Goal: Entertainment & Leisure: Consume media (video, audio)

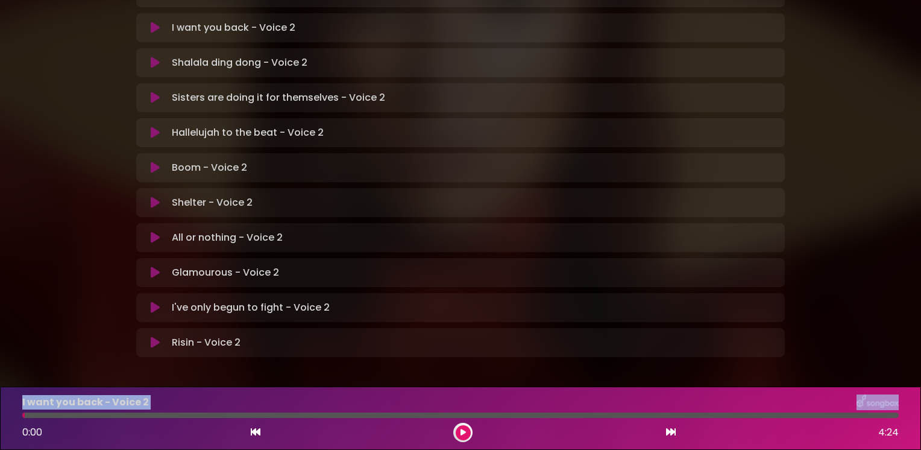
scroll to position [350, 0]
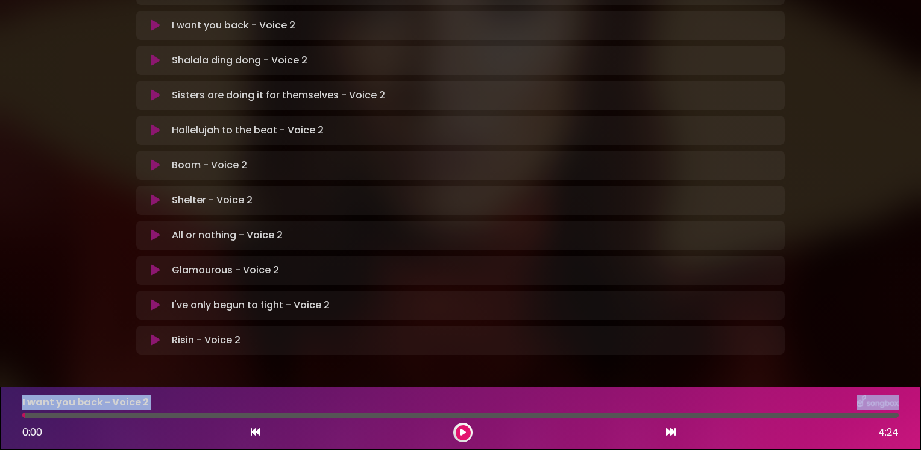
click at [154, 299] on icon at bounding box center [155, 305] width 9 height 12
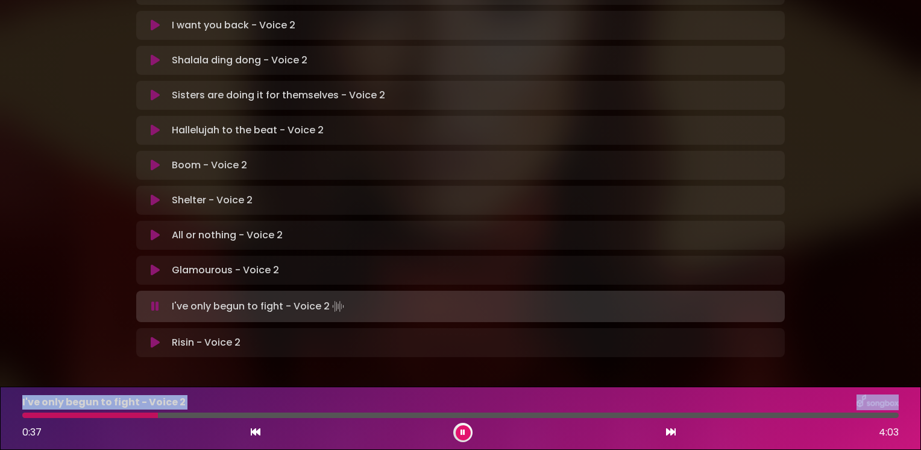
click at [157, 300] on icon at bounding box center [155, 306] width 8 height 12
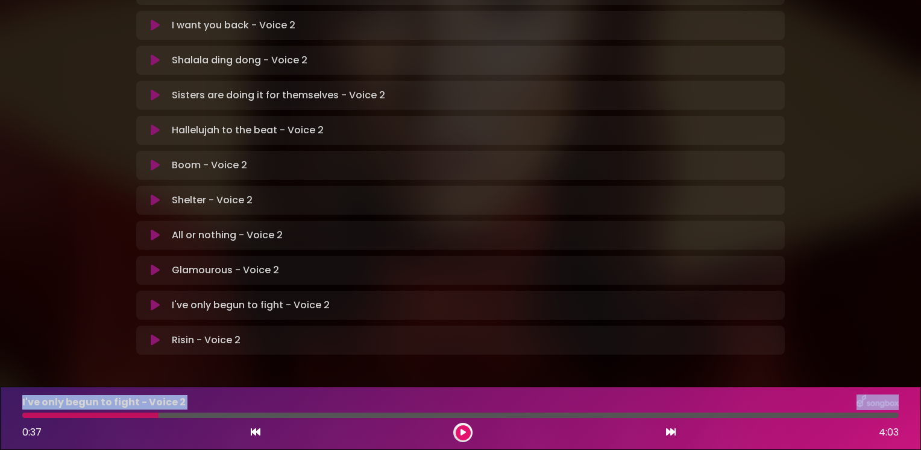
click at [157, 299] on icon at bounding box center [155, 305] width 9 height 12
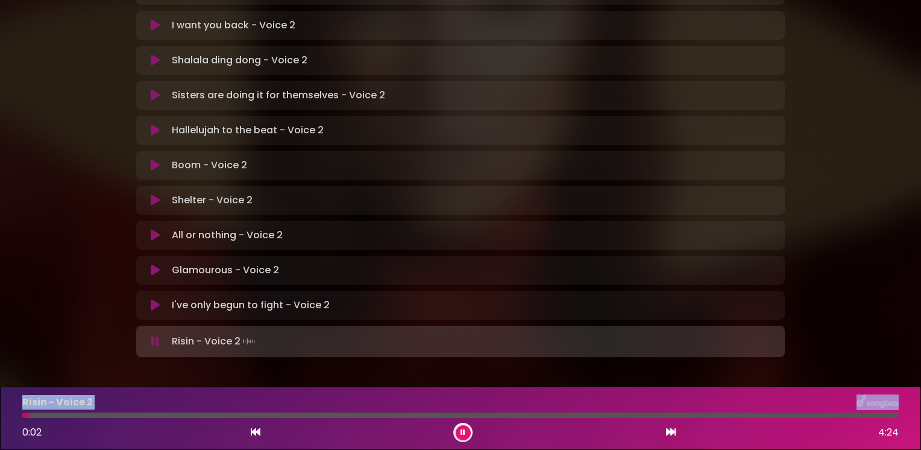
click at [153, 299] on icon at bounding box center [155, 305] width 9 height 12
click at [154, 299] on icon at bounding box center [155, 305] width 9 height 12
click at [151, 299] on icon at bounding box center [155, 305] width 9 height 12
click at [154, 299] on icon at bounding box center [155, 305] width 9 height 12
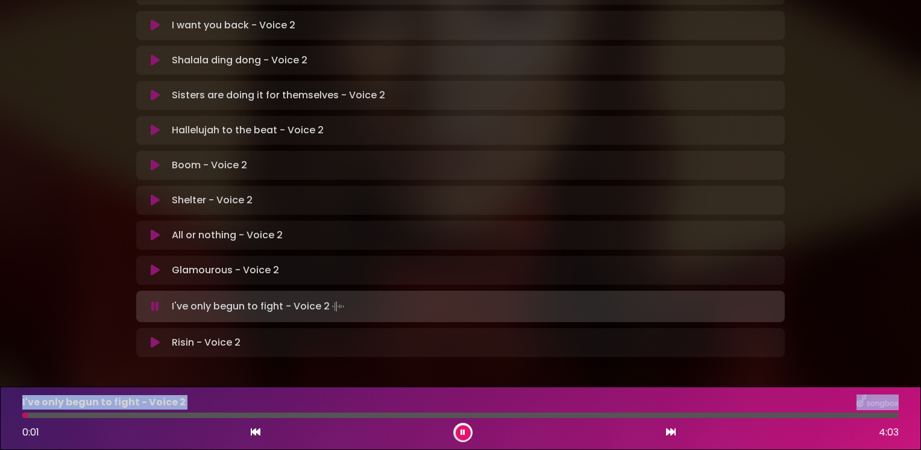
click at [462, 433] on icon at bounding box center [463, 432] width 5 height 7
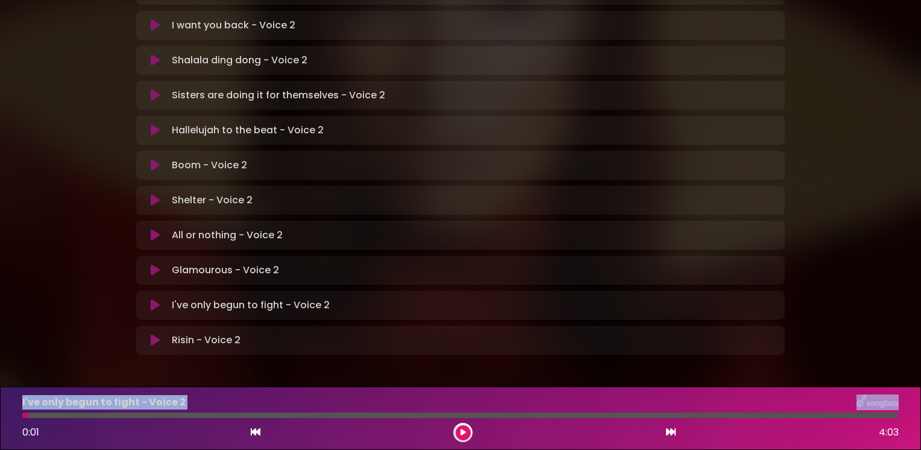
click at [151, 299] on icon at bounding box center [155, 305] width 9 height 12
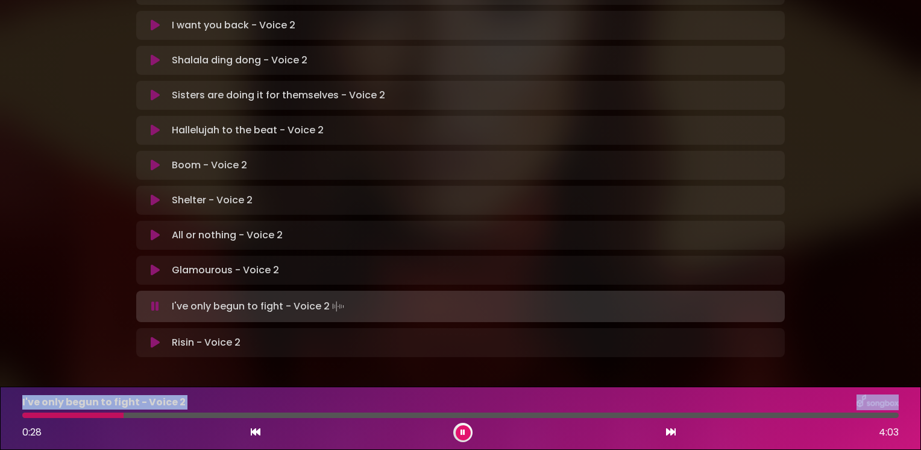
click at [465, 433] on icon at bounding box center [463, 432] width 5 height 7
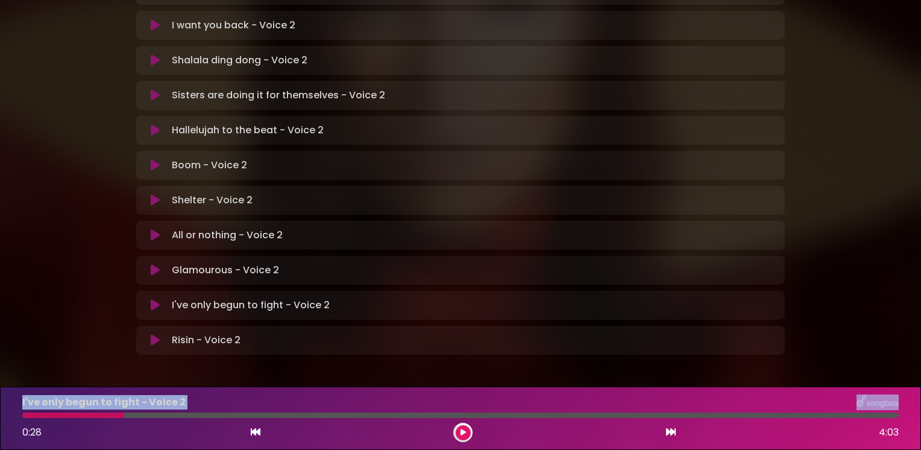
click at [465, 433] on icon at bounding box center [463, 432] width 5 height 7
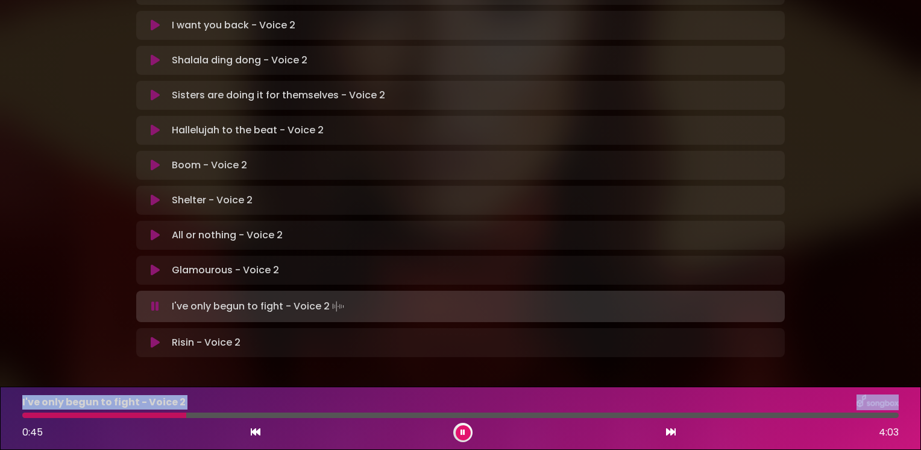
click at [465, 433] on icon at bounding box center [463, 432] width 5 height 7
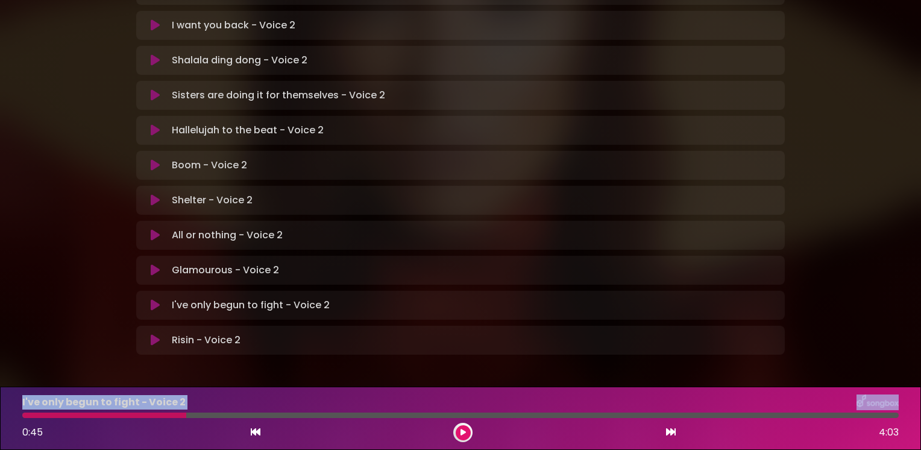
click at [465, 433] on icon at bounding box center [463, 432] width 5 height 7
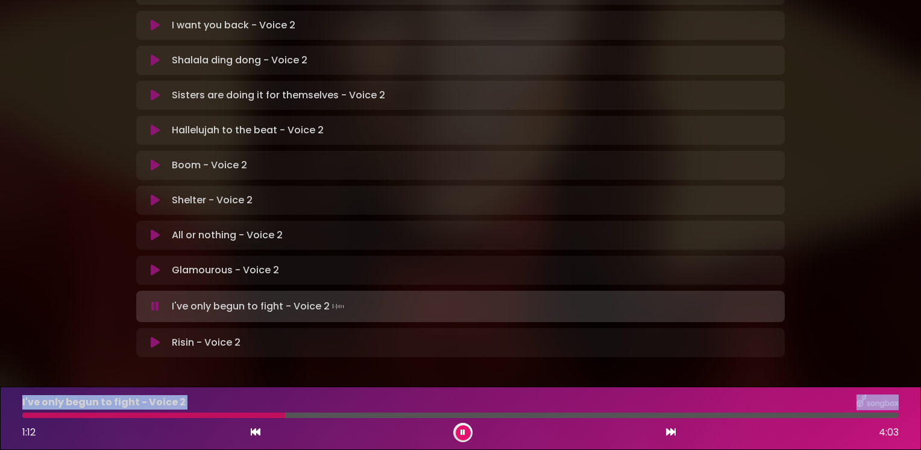
click at [465, 434] on icon at bounding box center [463, 432] width 5 height 7
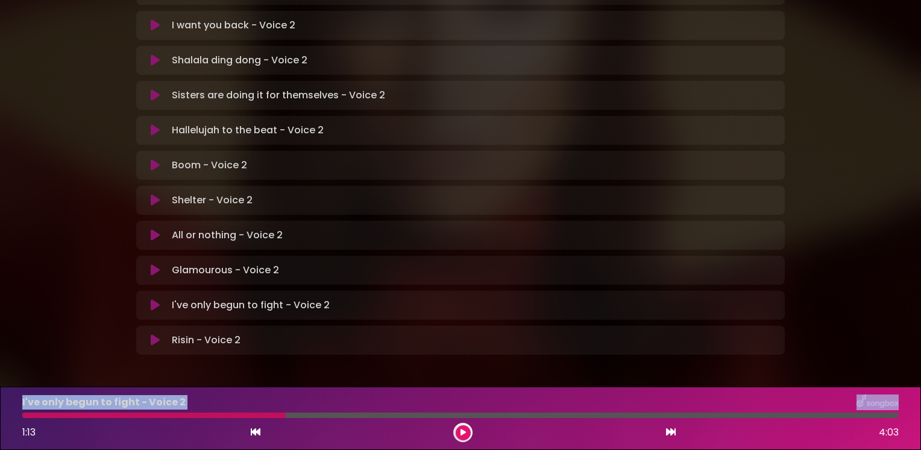
click at [277, 417] on div at bounding box center [153, 414] width 263 height 5
click at [461, 432] on icon at bounding box center [463, 432] width 5 height 7
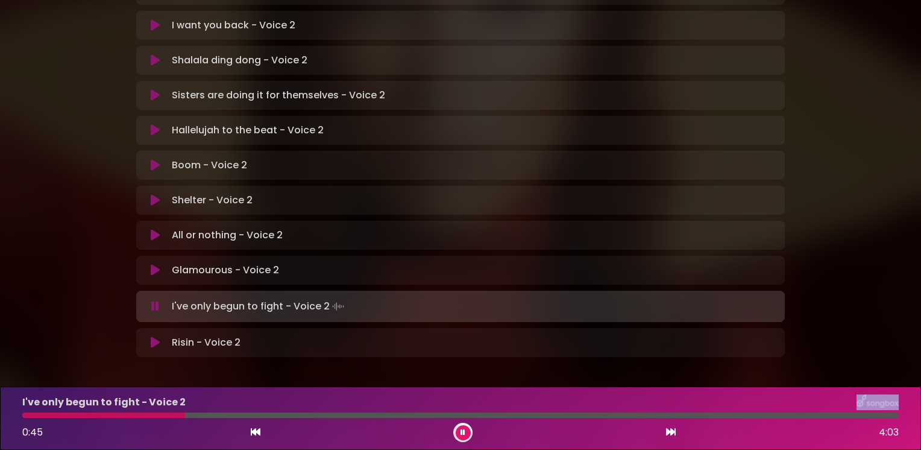
drag, startPoint x: 277, startPoint y: 417, endPoint x: 183, endPoint y: 410, distance: 94.3
click at [183, 410] on div "I've only begun to fight - Voice 2 0:45 4:03" at bounding box center [460, 418] width 891 height 48
click at [463, 433] on icon at bounding box center [463, 432] width 5 height 7
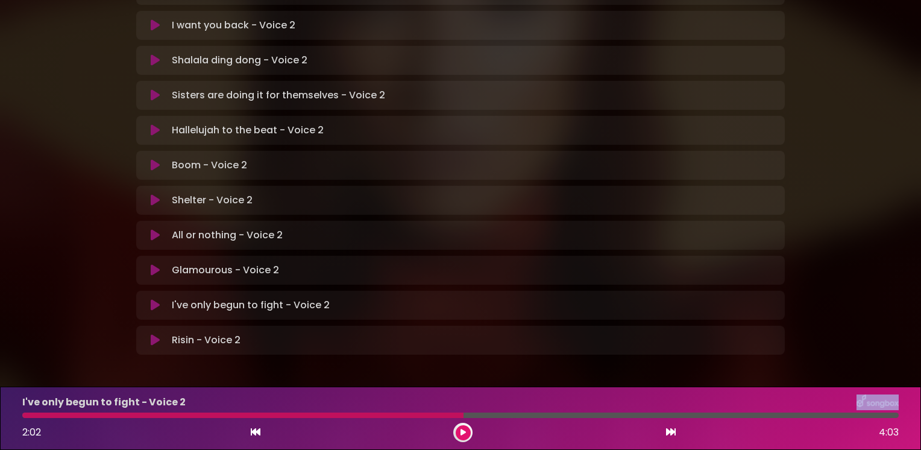
click at [461, 434] on icon at bounding box center [463, 432] width 5 height 7
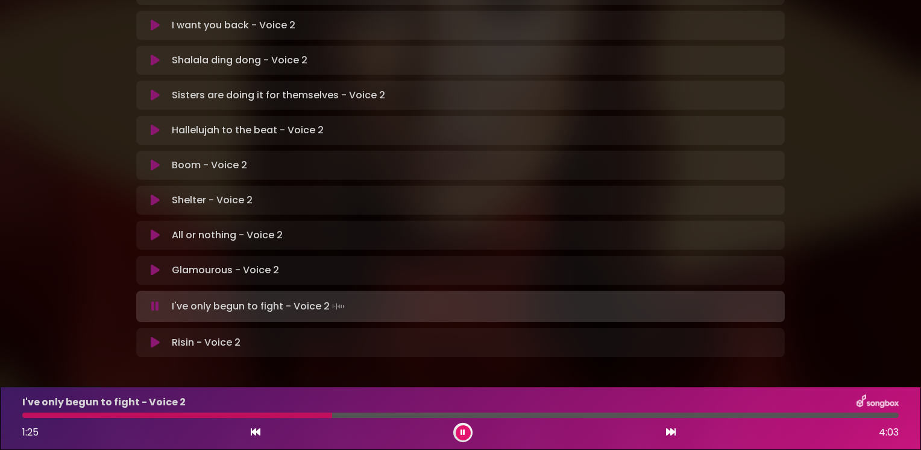
click at [323, 431] on div "1:25 4:03" at bounding box center [460, 432] width 891 height 19
click at [323, 431] on div "2:15 4:03" at bounding box center [460, 432] width 891 height 19
drag, startPoint x: 323, startPoint y: 431, endPoint x: 283, endPoint y: 423, distance: 40.6
click at [283, 423] on div "2:16 4:03" at bounding box center [460, 432] width 891 height 19
drag, startPoint x: 531, startPoint y: 414, endPoint x: 451, endPoint y: 414, distance: 80.2
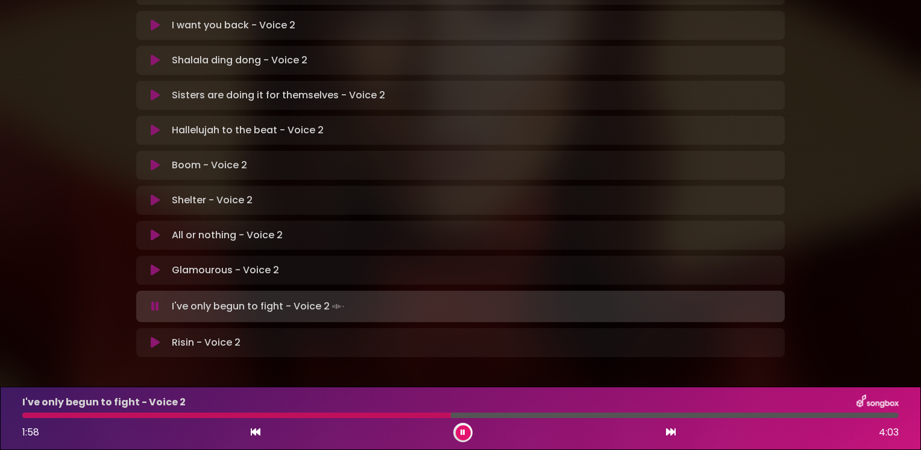
click at [451, 414] on div at bounding box center [236, 414] width 429 height 5
drag, startPoint x: 449, startPoint y: 424, endPoint x: 391, endPoint y: 420, distance: 58.0
click at [391, 420] on div "I've only begun to fight - Voice 2 2:00 4:03" at bounding box center [460, 418] width 891 height 48
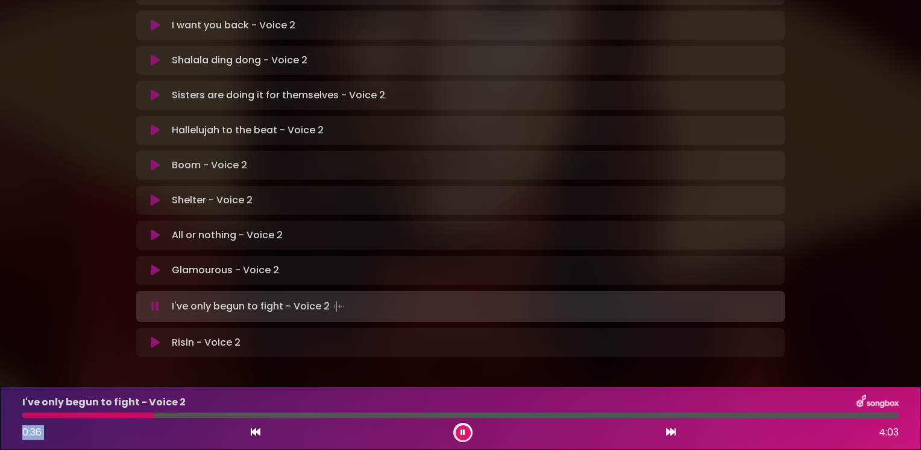
click at [153, 336] on icon at bounding box center [155, 342] width 9 height 12
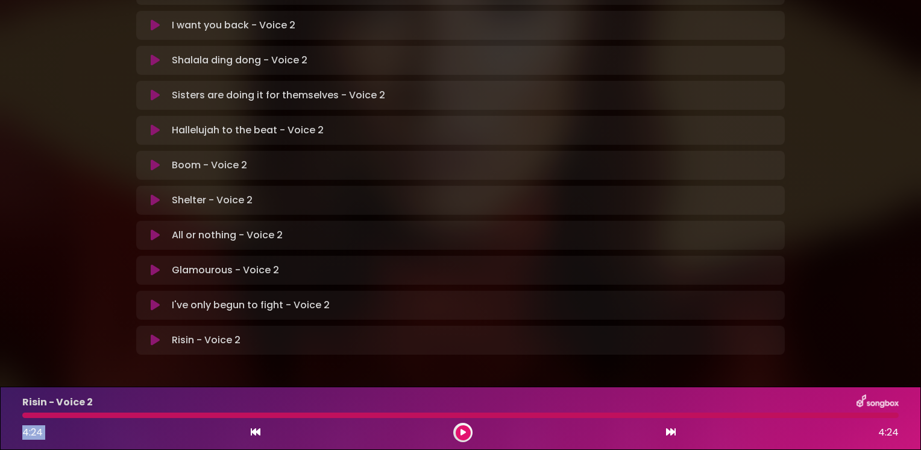
click at [154, 334] on icon at bounding box center [155, 340] width 9 height 12
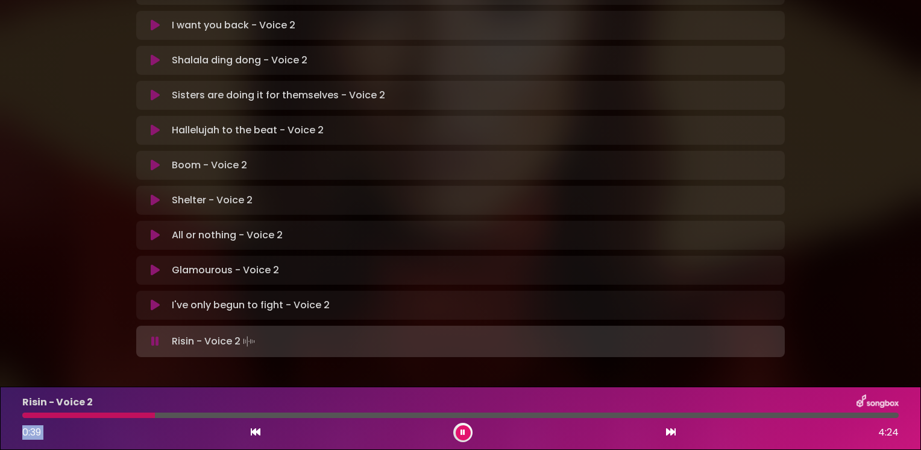
click at [154, 335] on icon at bounding box center [155, 341] width 8 height 12
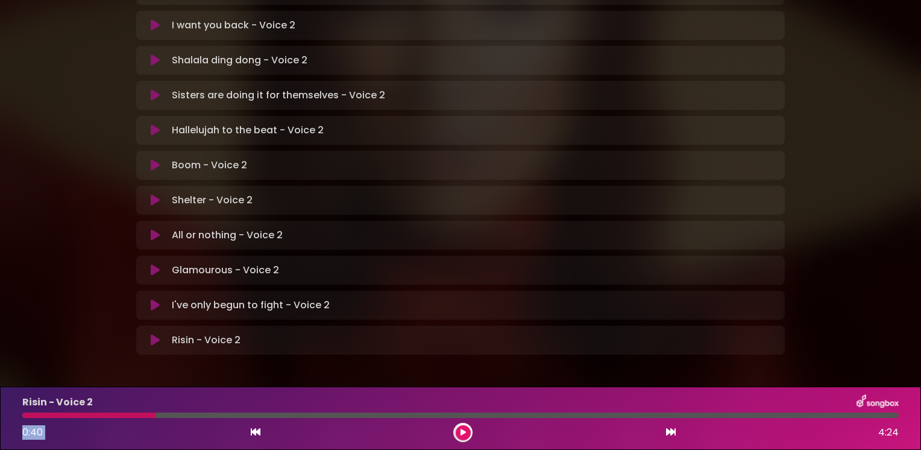
click at [154, 334] on icon at bounding box center [155, 340] width 9 height 12
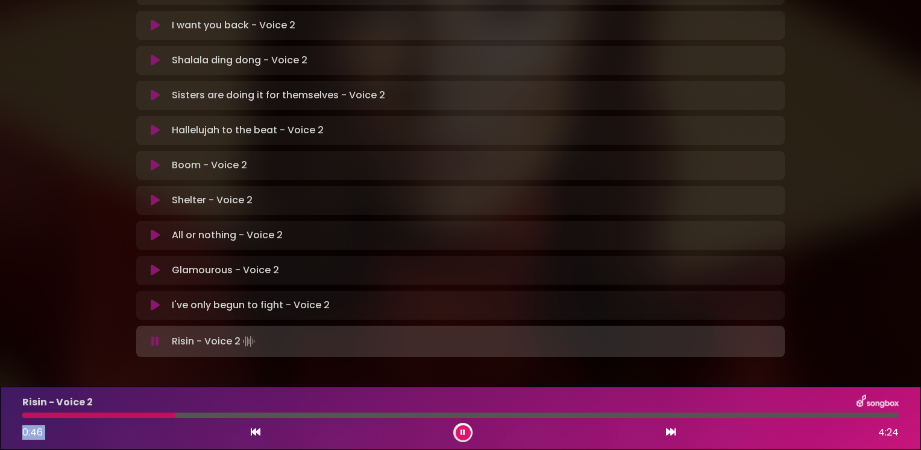
click at [159, 335] on icon at bounding box center [155, 341] width 8 height 12
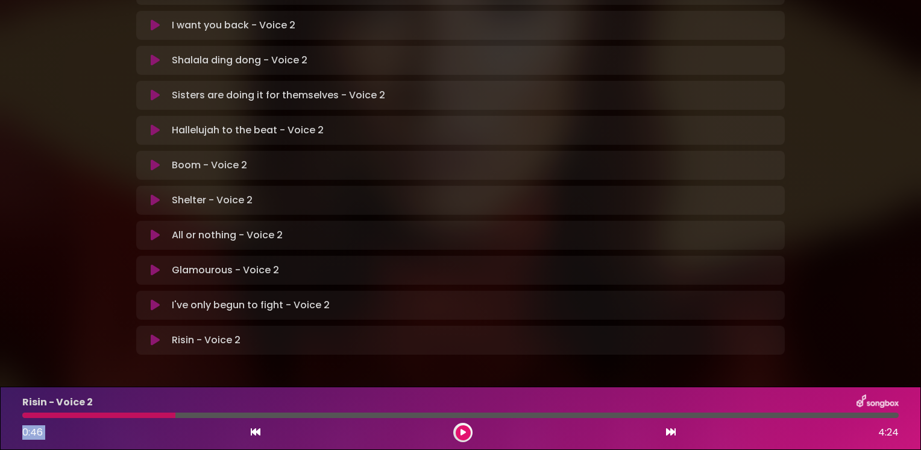
click at [464, 430] on icon at bounding box center [463, 432] width 5 height 7
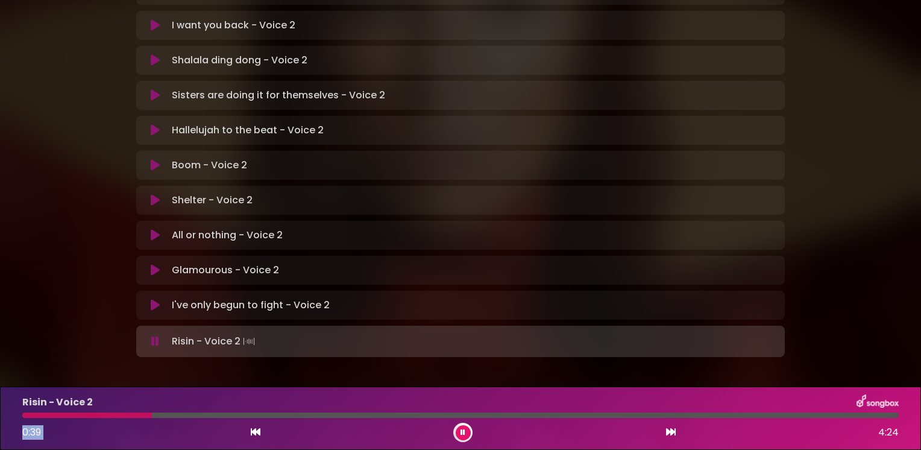
click at [151, 335] on icon at bounding box center [155, 341] width 8 height 12
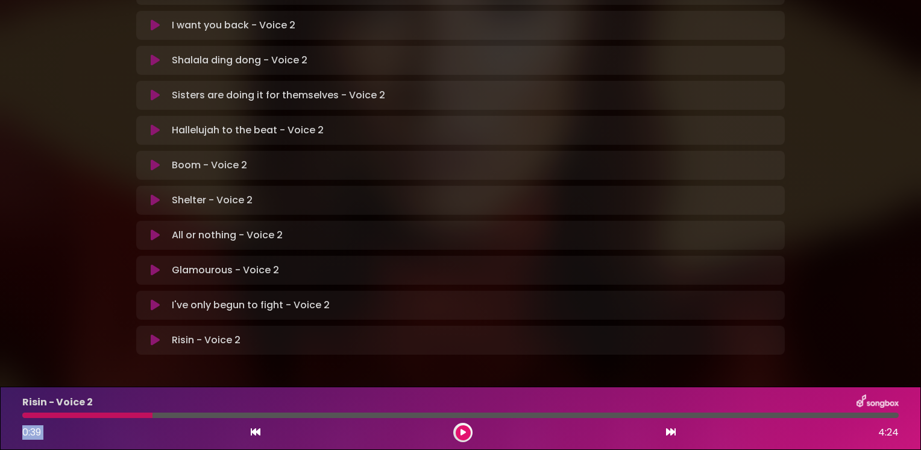
click at [156, 334] on icon at bounding box center [155, 340] width 9 height 12
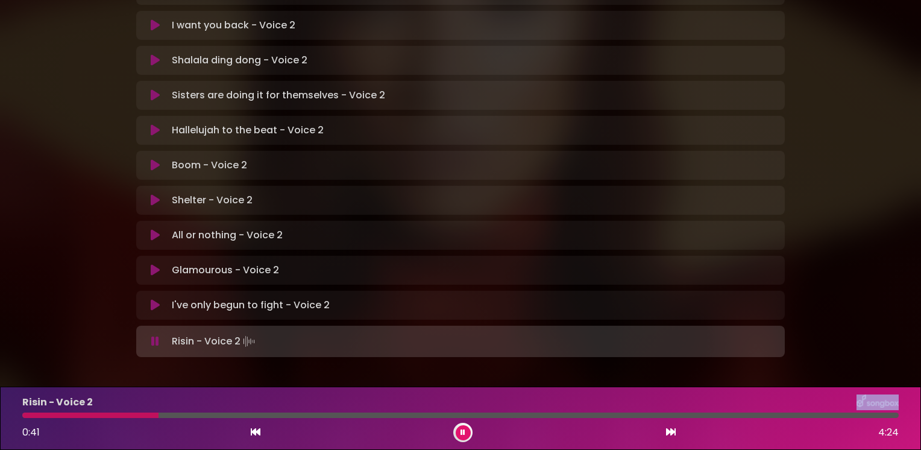
drag, startPoint x: 148, startPoint y: 411, endPoint x: 10, endPoint y: 415, distance: 137.5
click at [10, 415] on div "Risin - Voice 2 0:41 4:24" at bounding box center [460, 418] width 921 height 63
drag, startPoint x: 10, startPoint y: 415, endPoint x: 31, endPoint y: 423, distance: 22.2
click at [31, 423] on div "0:42 4:24" at bounding box center [460, 432] width 891 height 19
drag, startPoint x: 31, startPoint y: 423, endPoint x: -2, endPoint y: 409, distance: 36.2
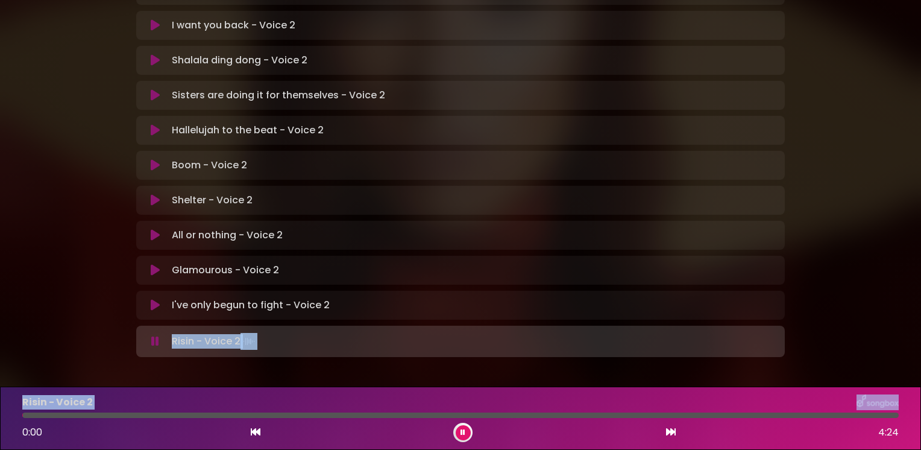
click at [0, 409] on html "× [PERSON_NAME] in Koor | [GEOGRAPHIC_DATA] 2 - [GEOGRAPHIC_DATA] - [GEOGRAPHIC…" at bounding box center [460, 225] width 921 height 450
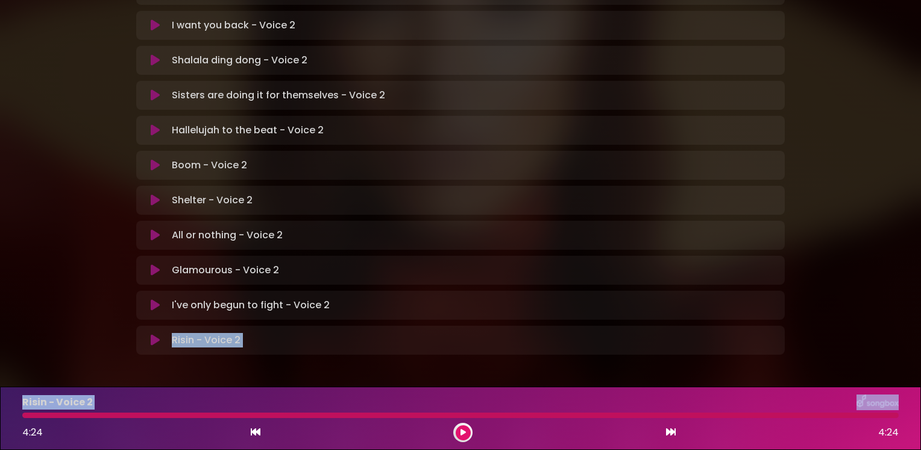
click at [152, 334] on icon at bounding box center [155, 340] width 9 height 12
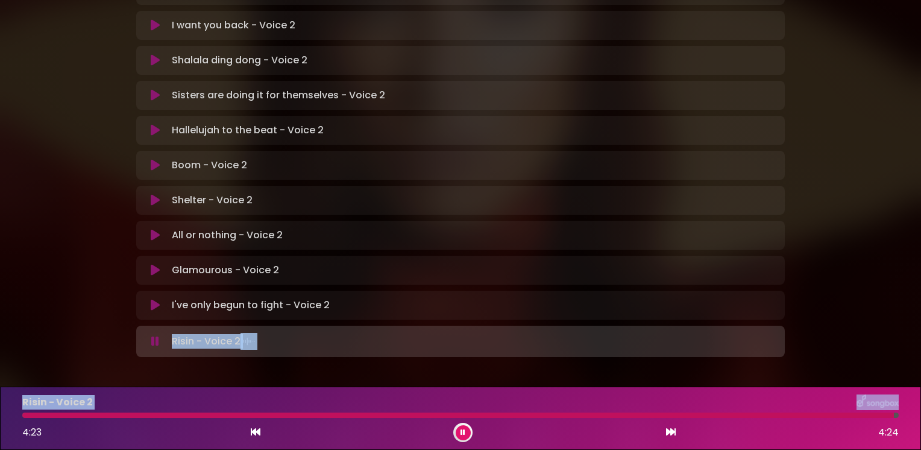
click at [151, 335] on icon at bounding box center [155, 341] width 8 height 12
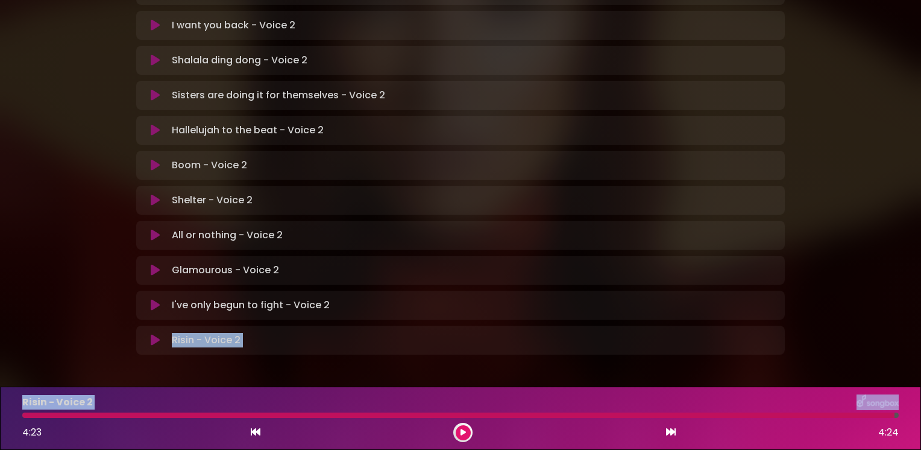
click at [155, 334] on icon at bounding box center [155, 340] width 9 height 12
click at [154, 334] on icon at bounding box center [155, 340] width 9 height 12
